Goal: Communication & Community: Participate in discussion

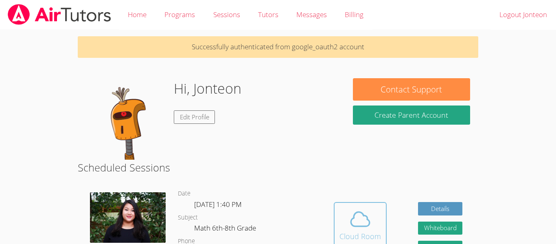
click at [350, 235] on div "Cloud Room" at bounding box center [359, 235] width 41 height 11
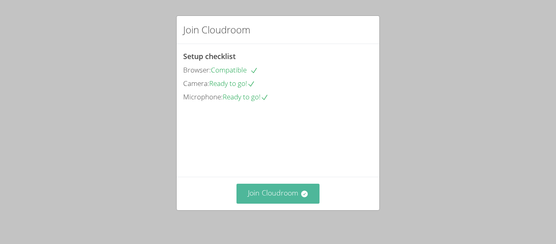
click at [283, 184] on button "Join Cloudroom" at bounding box center [277, 193] width 83 height 20
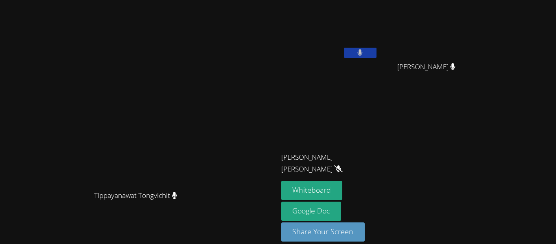
click at [376, 57] on button at bounding box center [360, 53] width 33 height 10
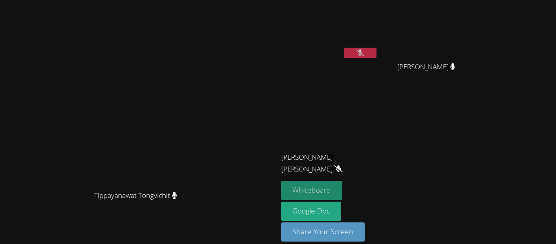
click at [342, 187] on button "Whiteboard" at bounding box center [311, 190] width 61 height 19
click at [364, 51] on icon at bounding box center [359, 52] width 9 height 7
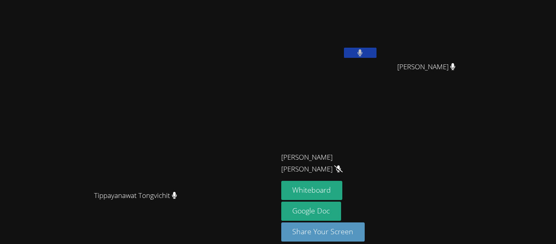
click at [376, 50] on button at bounding box center [360, 53] width 33 height 10
click at [376, 53] on button at bounding box center [360, 53] width 33 height 10
click at [376, 52] on button at bounding box center [360, 53] width 33 height 10
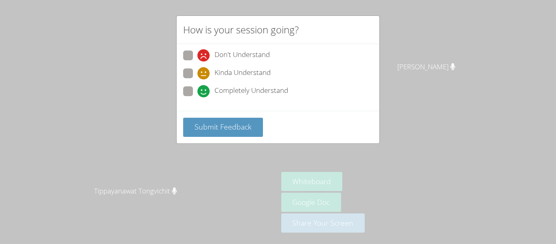
click at [197, 79] on span at bounding box center [197, 79] width 0 height 0
click at [197, 74] on input "Kinda Understand" at bounding box center [200, 71] width 7 height 7
radio input "true"
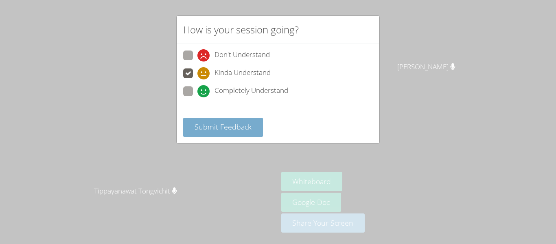
click at [221, 131] on span "Submit Feedback" at bounding box center [222, 127] width 57 height 10
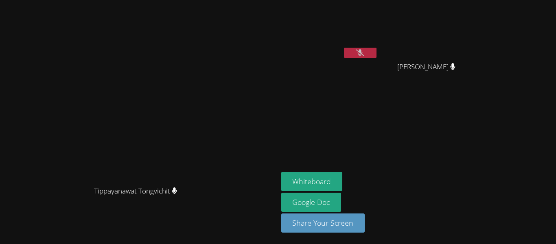
click at [364, 55] on icon at bounding box center [359, 52] width 9 height 7
click at [376, 55] on button at bounding box center [360, 53] width 33 height 10
click at [364, 54] on icon at bounding box center [359, 52] width 9 height 7
click at [362, 51] on icon at bounding box center [359, 52] width 5 height 7
